Goal: Information Seeking & Learning: Learn about a topic

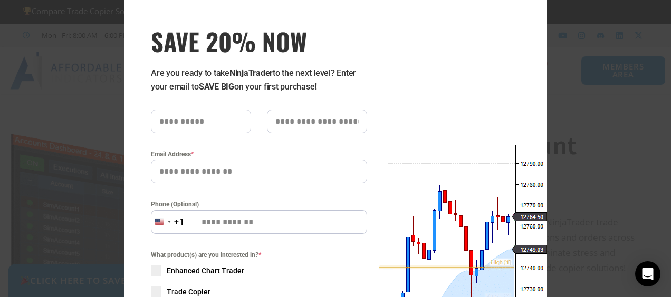
scroll to position [53, 0]
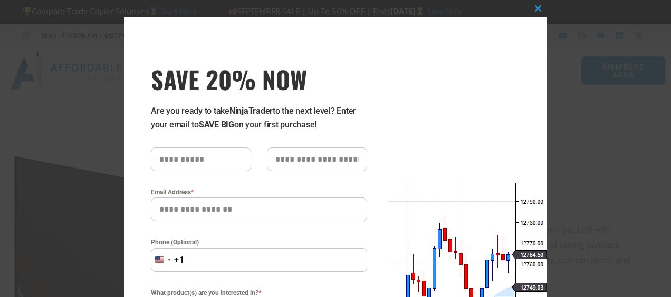
click at [173, 165] on input "SAVE 20% NOW popup" at bounding box center [201, 160] width 100 height 24
click at [174, 162] on input "SAVE 20% NOW popup" at bounding box center [201, 160] width 100 height 24
click at [174, 161] on input "SAVE 20% NOW popup" at bounding box center [201, 160] width 100 height 24
type input "*******"
type input "******"
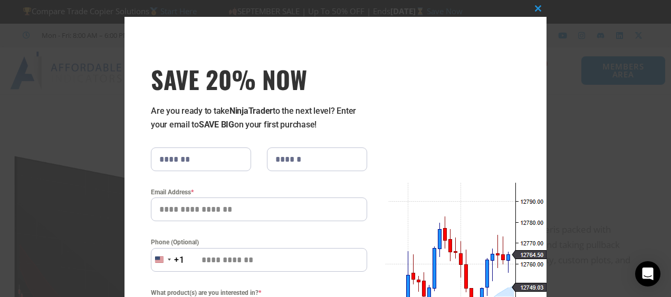
type input "**********"
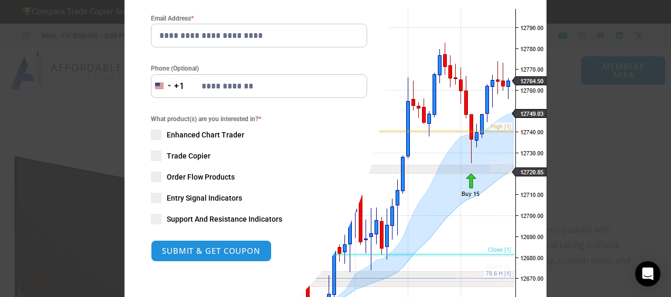
scroll to position [158, 0]
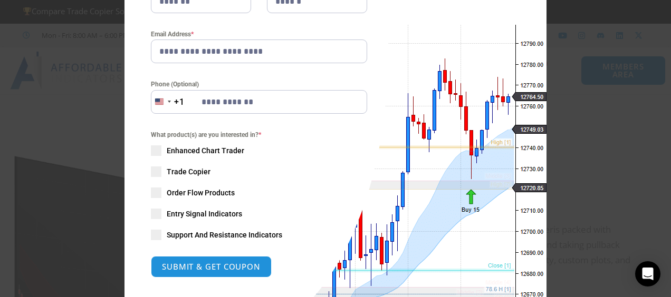
click at [254, 99] on input "**********" at bounding box center [259, 102] width 216 height 24
click at [161, 212] on div "What product(s) are you interested in? * Enhanced Chart Trader Trade Copier Ord…" at bounding box center [259, 185] width 216 height 111
click at [157, 210] on span "SAVE 20% NOW popup" at bounding box center [156, 214] width 11 height 11
click at [203, 262] on button "SUBMIT & GET COUPON" at bounding box center [211, 267] width 127 height 23
type input "**********"
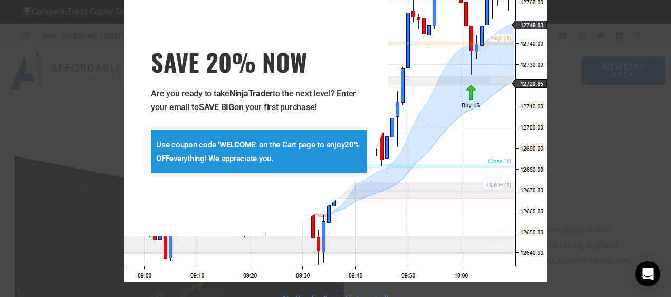
scroll to position [25, 0]
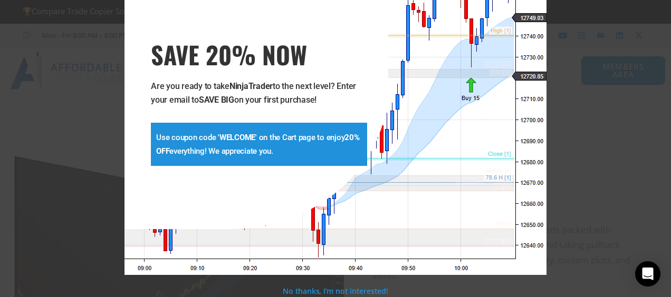
click at [189, 151] on p "Use coupon code ' WELCOME ' on the Cart page to enjoy 20% OFF everything! We ap…" at bounding box center [259, 144] width 206 height 27
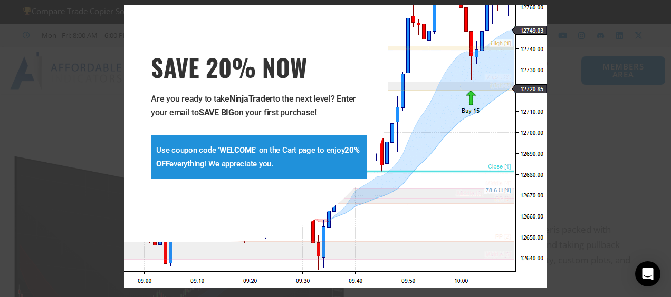
scroll to position [0, 0]
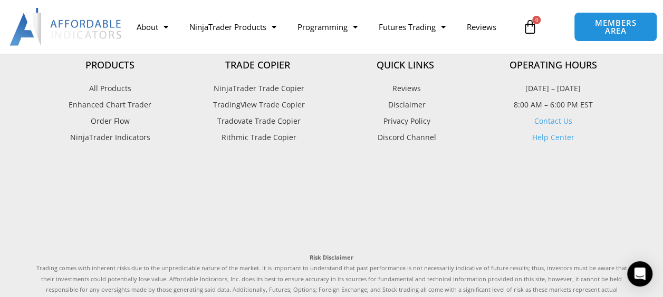
scroll to position [1354, 0]
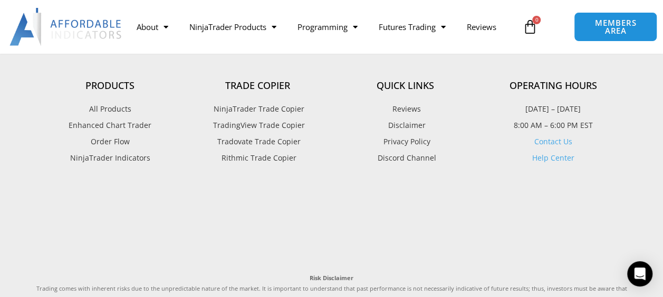
click at [105, 116] on span "All Products" at bounding box center [110, 109] width 42 height 14
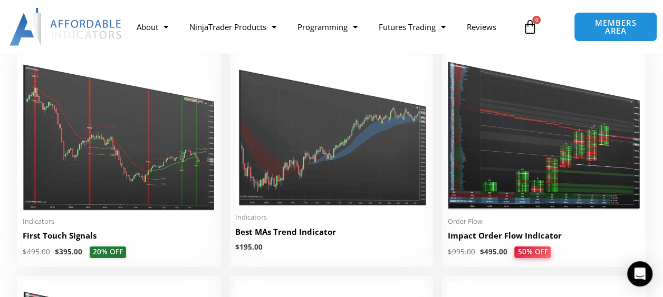
scroll to position [1687, 0]
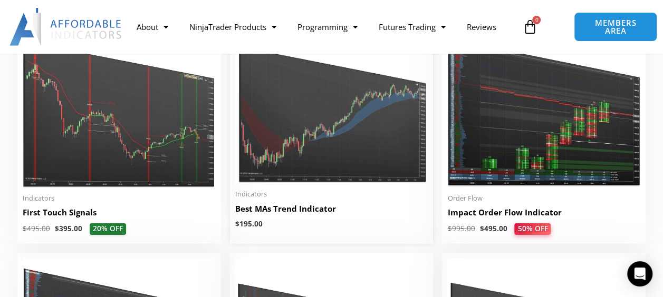
click at [333, 142] on img at bounding box center [331, 103] width 193 height 162
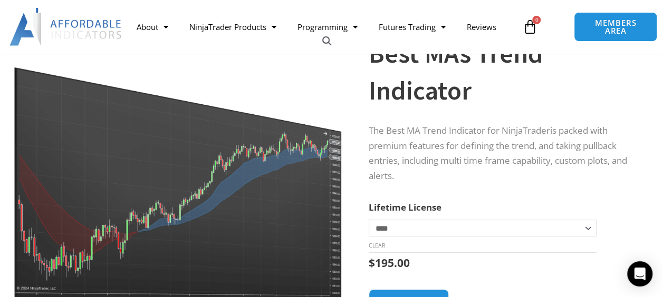
scroll to position [141, 0]
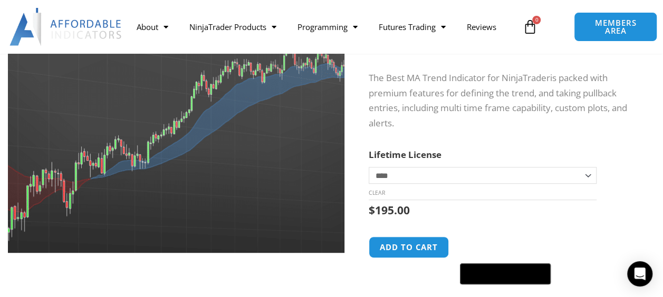
click at [266, 179] on img at bounding box center [143, 87] width 460 height 385
click at [266, 180] on img at bounding box center [143, 86] width 460 height 385
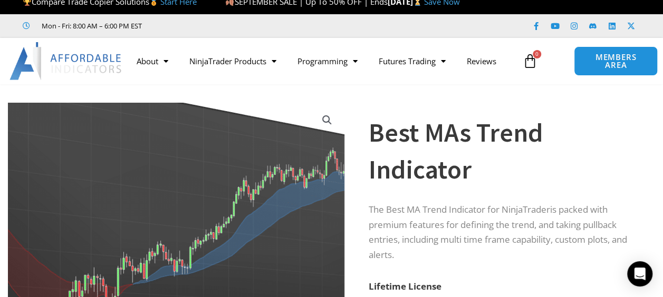
scroll to position [0, 0]
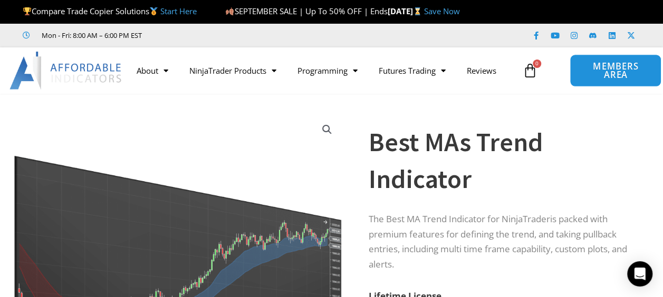
click at [582, 71] on span "MEMBERS AREA" at bounding box center [615, 70] width 67 height 17
click at [583, 73] on span "MEMBERS AREA" at bounding box center [615, 70] width 67 height 17
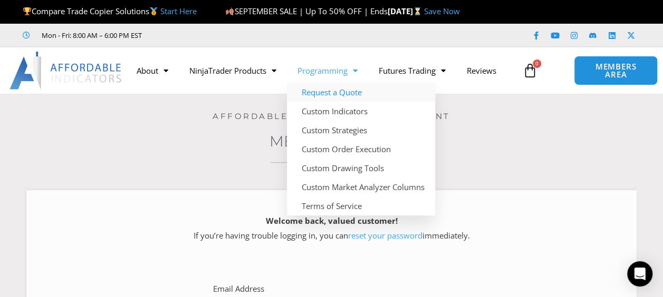
click at [330, 94] on link "Request a Quote" at bounding box center [361, 92] width 148 height 19
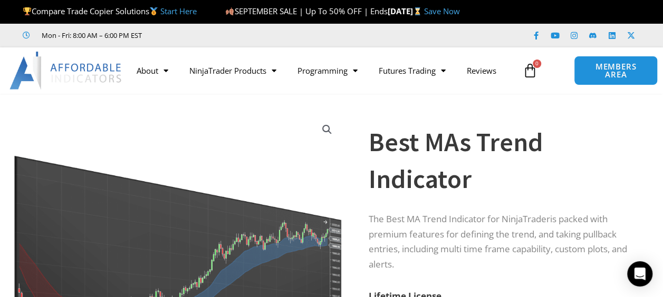
click at [190, 9] on link "Start Here" at bounding box center [178, 11] width 36 height 11
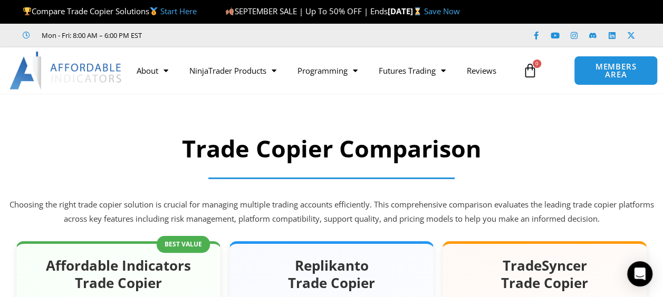
click at [156, 11] on span "Compare Trade Copier Solutions Start Here" at bounding box center [110, 11] width 174 height 11
click at [259, 10] on span "SEPTEMBER SALE | Up To 50% OFF | Ends" at bounding box center [306, 11] width 162 height 11
click at [228, 11] on img at bounding box center [230, 11] width 8 height 8
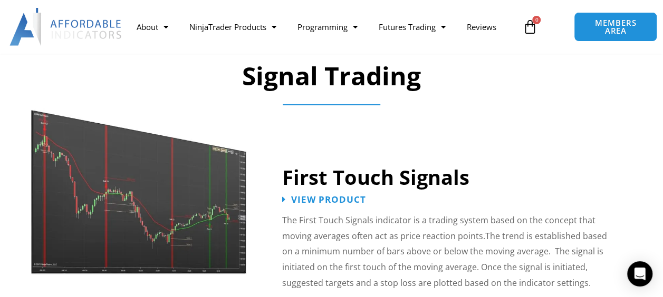
scroll to position [1581, 0]
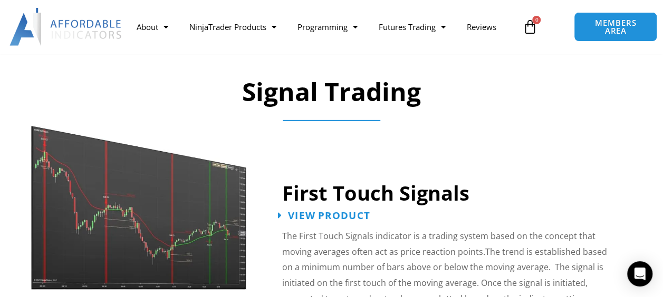
click at [298, 210] on span "View Product" at bounding box center [329, 215] width 82 height 10
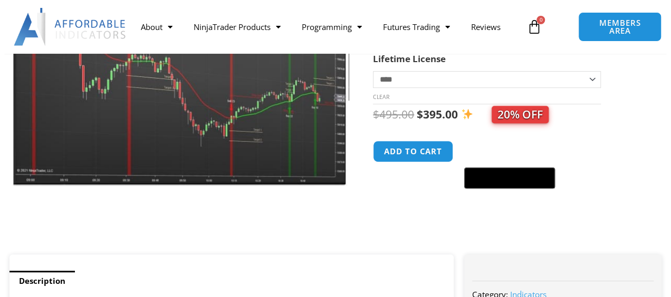
scroll to position [105, 0]
